Goal: Navigation & Orientation: Find specific page/section

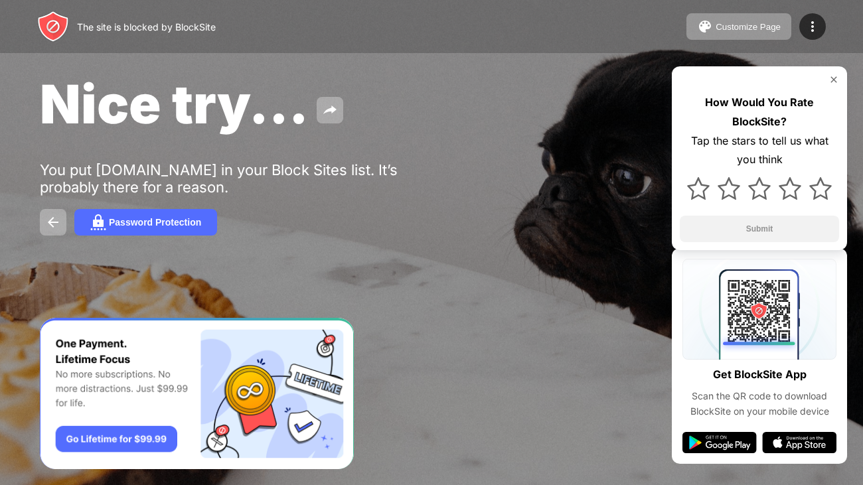
click at [834, 81] on img at bounding box center [834, 79] width 11 height 11
